Goal: Find specific page/section: Find specific page/section

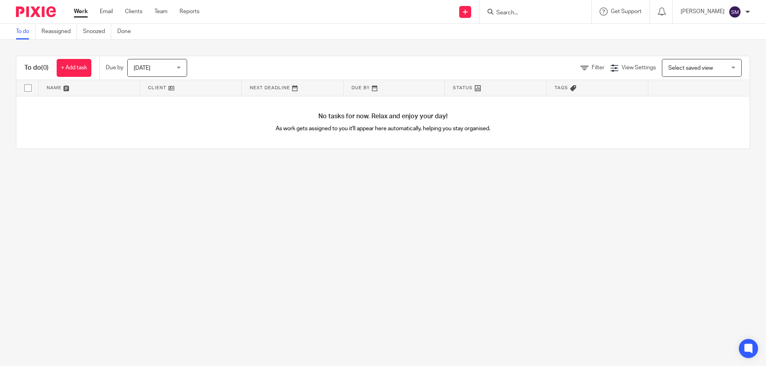
click at [520, 16] on input "Search" at bounding box center [531, 13] width 72 height 7
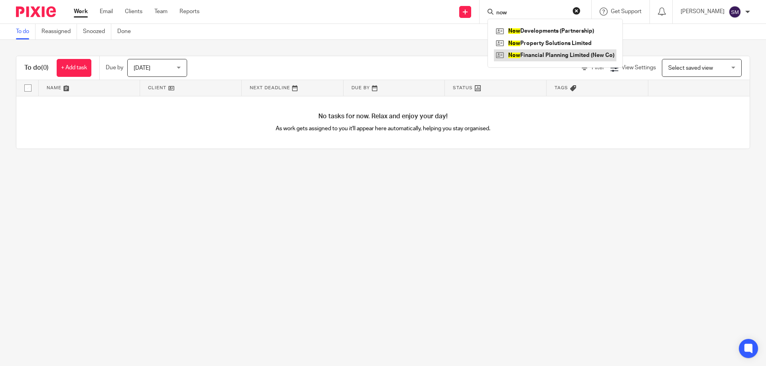
type input "now"
click at [554, 53] on link at bounding box center [555, 55] width 122 height 12
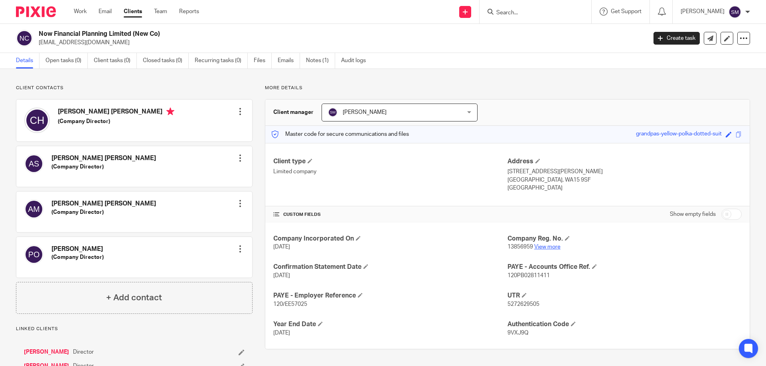
click at [541, 248] on link "View more" at bounding box center [547, 247] width 26 height 6
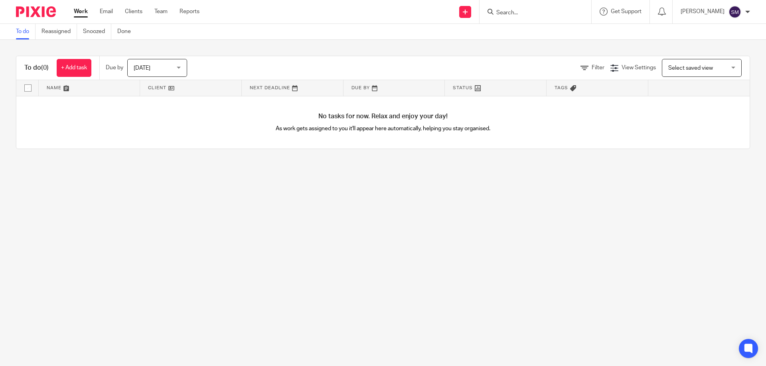
click at [511, 12] on input "Search" at bounding box center [531, 13] width 72 height 7
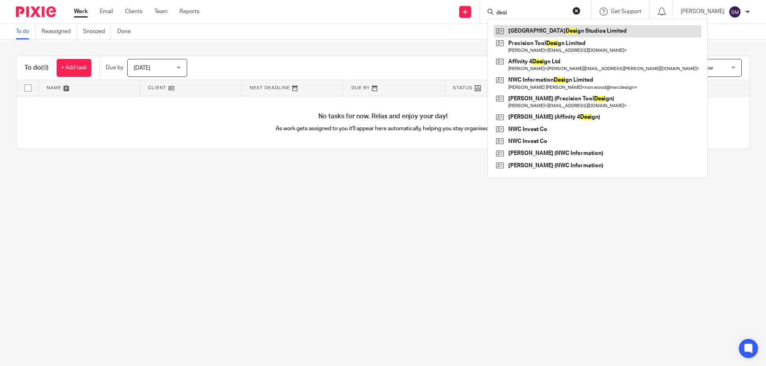
type input "desi"
click at [538, 33] on link at bounding box center [597, 31] width 207 height 12
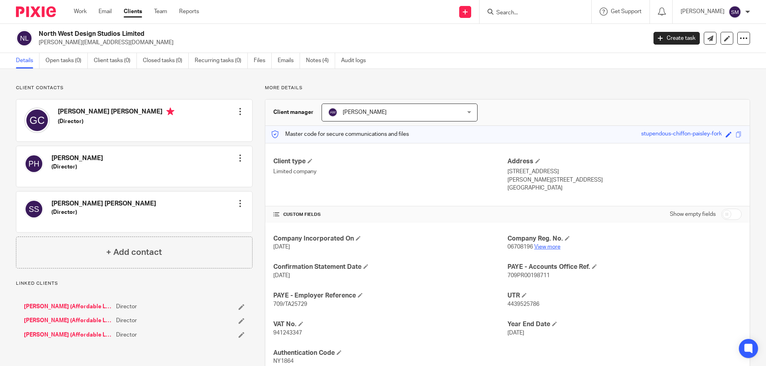
click at [548, 248] on link "View more" at bounding box center [547, 247] width 26 height 6
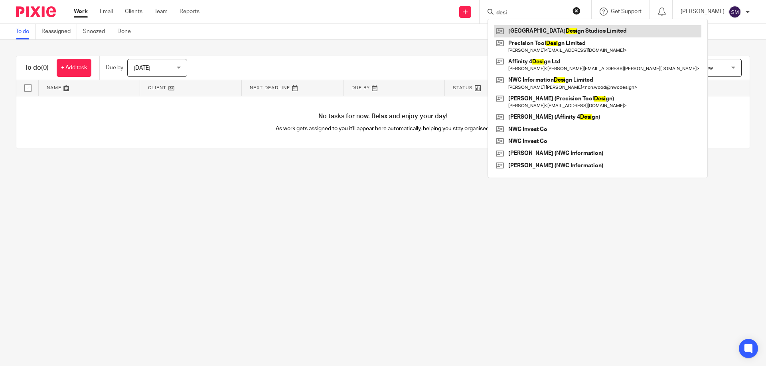
type input "desi"
click at [532, 26] on link at bounding box center [597, 31] width 207 height 12
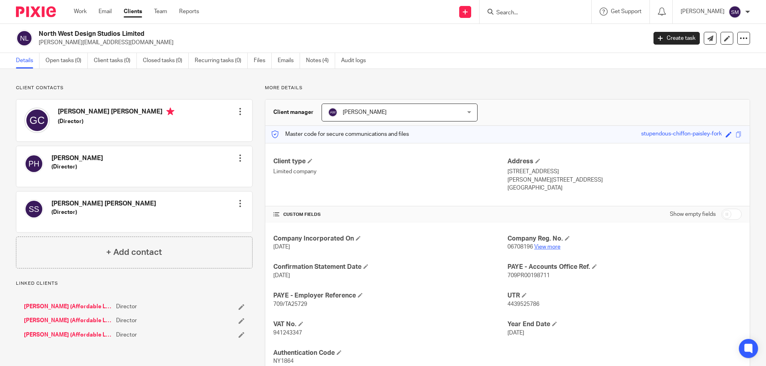
click at [534, 245] on link "View more" at bounding box center [547, 247] width 26 height 6
